Goal: Check status: Check status

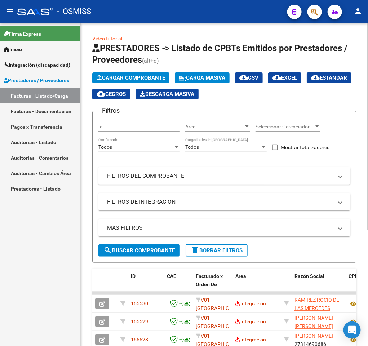
click at [181, 178] on mat-panel-title "FILTROS DEL COMPROBANTE" at bounding box center [220, 176] width 226 height 8
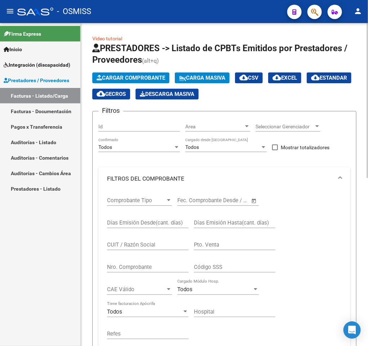
click at [143, 248] on input "CUIT / Razón Social" at bounding box center [148, 245] width 82 height 6
paste input "27319669545"
type input "27319669545"
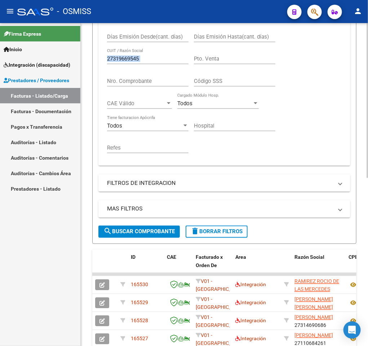
click at [353, 220] on div "Video tutorial PRESTADORES -> Listado de CPBTs Emitidos por Prestadores / Prove…" at bounding box center [225, 169] width 289 height 664
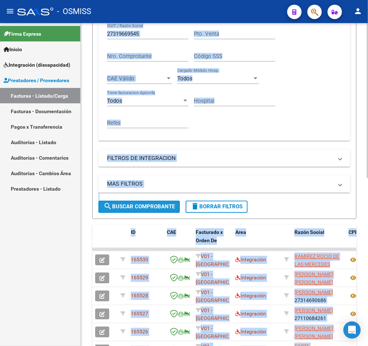
click at [143, 205] on span "search Buscar Comprobante" at bounding box center [139, 207] width 71 height 6
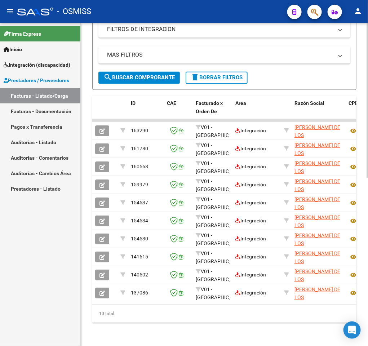
scroll to position [351, 0]
click at [362, 213] on div "Video tutorial PRESTADORES -> Listado de CPBTs Emitidos por Prestadores / Prove…" at bounding box center [225, 15] width 289 height 664
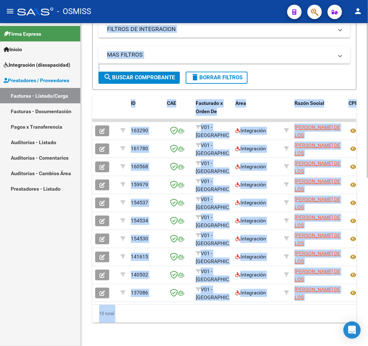
click at [148, 324] on div "Video tutorial PRESTADORES -> Listado de CPBTs Emitidos por Prestadores / Prove…" at bounding box center [225, 15] width 288 height 664
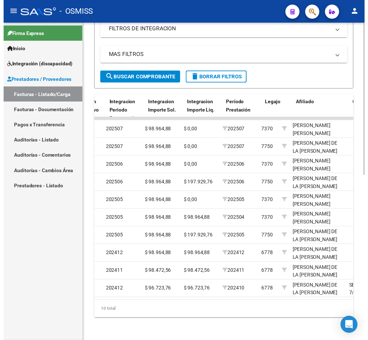
scroll to position [0, 889]
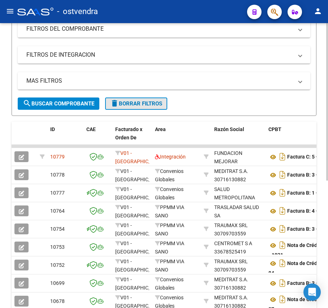
click at [145, 100] on span "delete Borrar Filtros" at bounding box center [136, 103] width 52 height 6
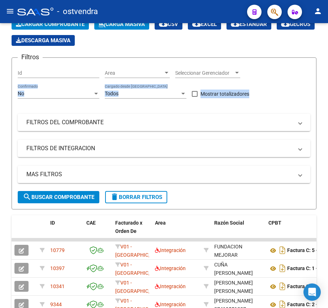
scroll to position [147, 0]
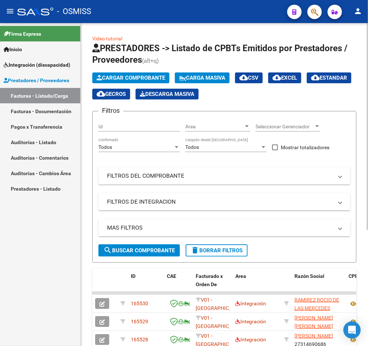
click at [149, 177] on mat-panel-title "FILTROS DEL COMPROBANTE" at bounding box center [220, 176] width 226 height 8
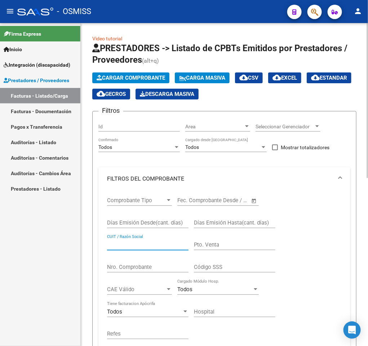
click at [136, 246] on input "CUIT / Razón Social" at bounding box center [148, 245] width 82 height 6
paste input "27334790962"
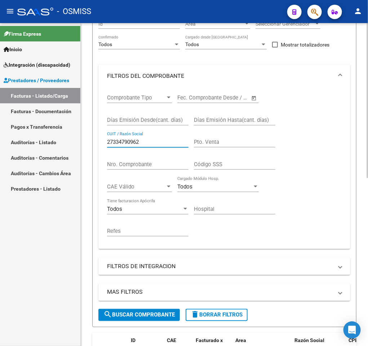
click at [368, 221] on html "menu - OSMISS person Firma Express Inicio Instructivos Contacto OS Integración …" at bounding box center [184, 173] width 368 height 346
type input "27334790962"
click at [170, 315] on span "search Buscar Comprobante" at bounding box center [139, 315] width 71 height 6
click at [81, 288] on div "Video tutorial PRESTADORES -> Listado de CPBTs Emitidos por Prestadores / Prove…" at bounding box center [225, 252] width 288 height 664
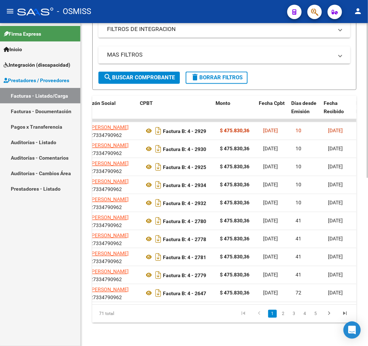
scroll to position [0, 209]
